Goal: Use online tool/utility: Utilize a website feature to perform a specific function

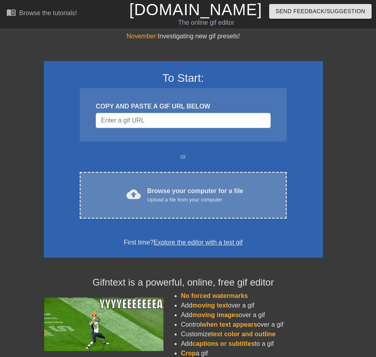
click at [223, 216] on div "cloud_upload Browse your computer for a file Upload a file from your computer C…" at bounding box center [183, 195] width 206 height 47
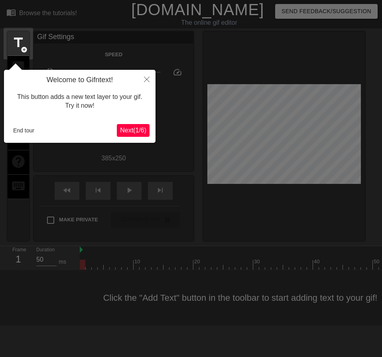
click at [140, 128] on span "Next ( 1 / 6 )" at bounding box center [133, 130] width 26 height 7
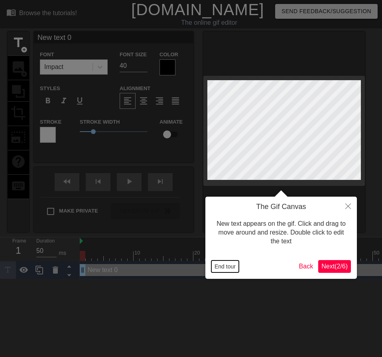
click at [214, 268] on button "End tour" at bounding box center [224, 266] width 27 height 12
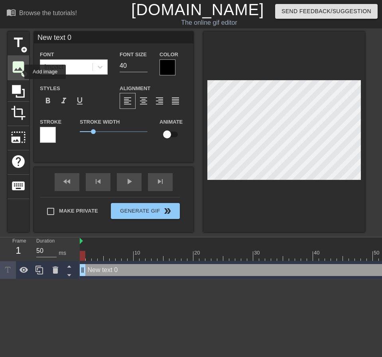
click at [19, 72] on span "image" at bounding box center [18, 66] width 15 height 15
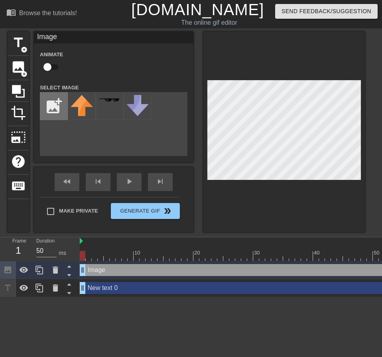
click at [53, 102] on input "file" at bounding box center [53, 105] width 27 height 27
type input "C:\fakepath\Screenshot [DATE] 085838.png"
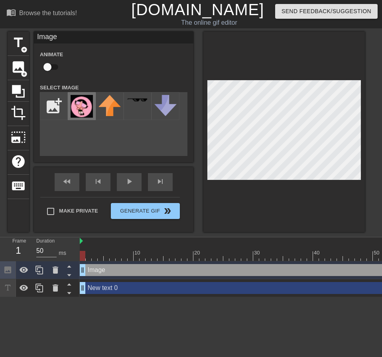
click at [88, 105] on img at bounding box center [82, 106] width 22 height 23
click at [295, 79] on div at bounding box center [283, 131] width 161 height 200
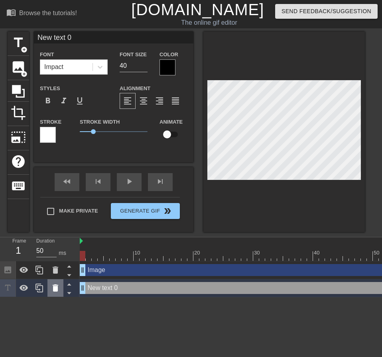
click at [51, 289] on icon at bounding box center [56, 288] width 10 height 10
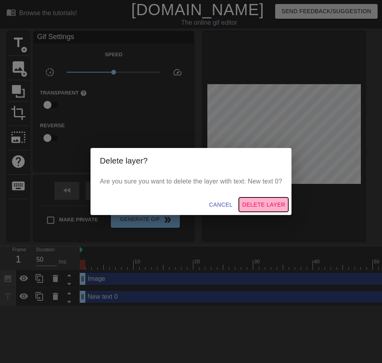
click at [255, 205] on span "Delete Layer" at bounding box center [263, 205] width 43 height 10
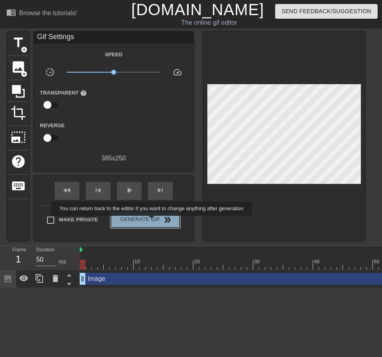
click at [152, 221] on span "Generate Gif double_arrow" at bounding box center [145, 220] width 63 height 10
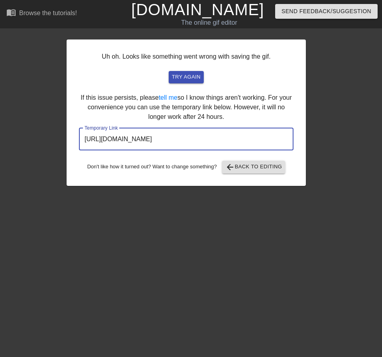
drag, startPoint x: 249, startPoint y: 141, endPoint x: 80, endPoint y: 147, distance: 169.5
click at [80, 147] on input "[URL][DOMAIN_NAME]" at bounding box center [186, 139] width 214 height 22
